Goal: Information Seeking & Learning: Find specific fact

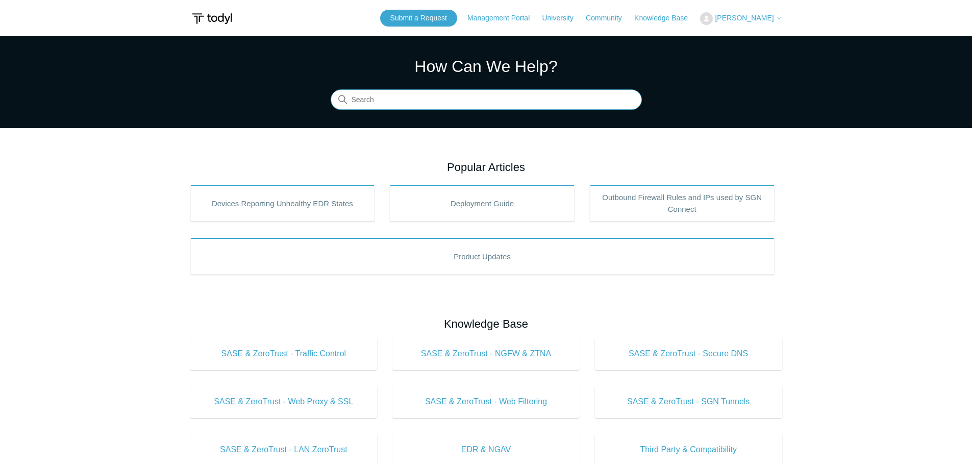
click at [424, 105] on input "Search" at bounding box center [486, 100] width 311 height 20
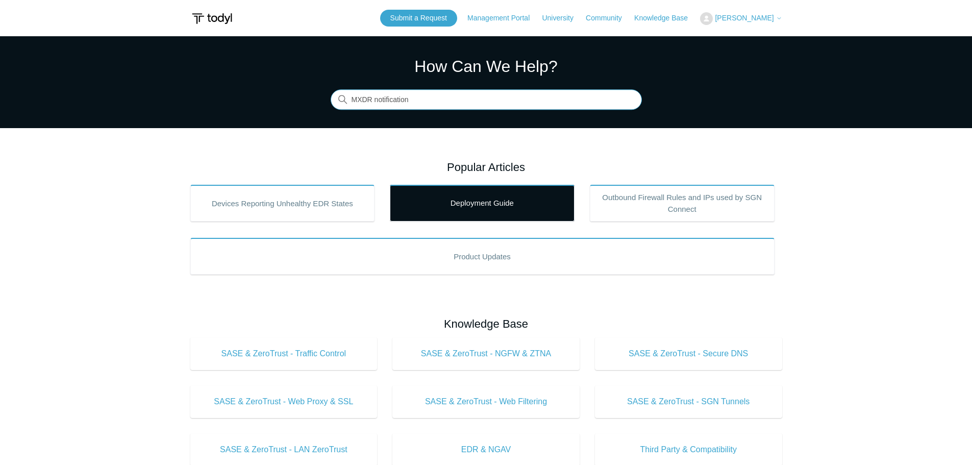
type input "MXDR notification"
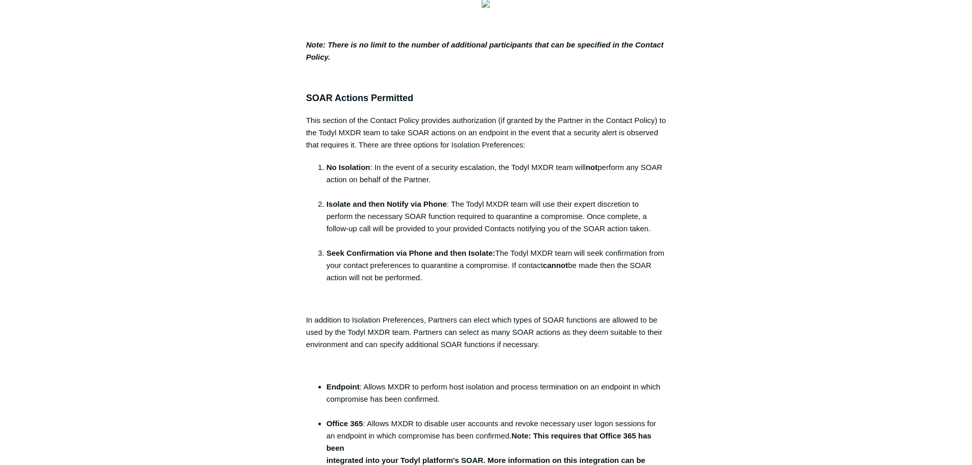
scroll to position [868, 0]
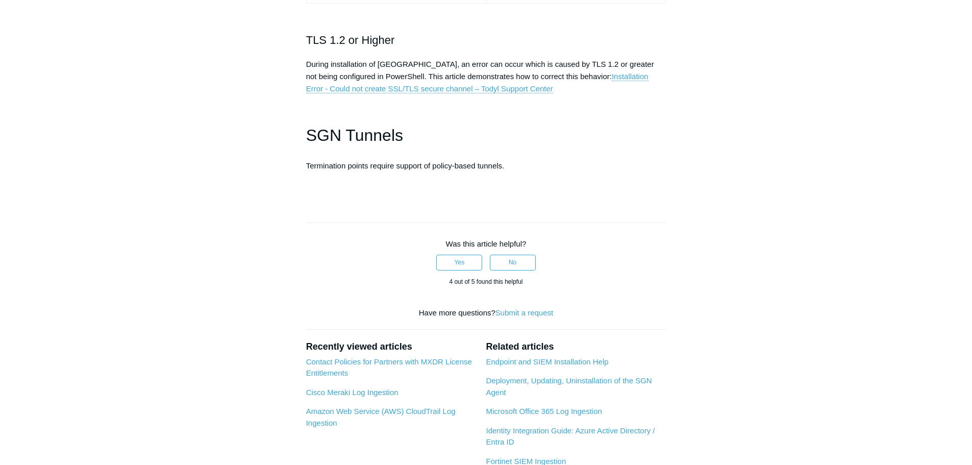
scroll to position [2909, 0]
